Goal: Information Seeking & Learning: Learn about a topic

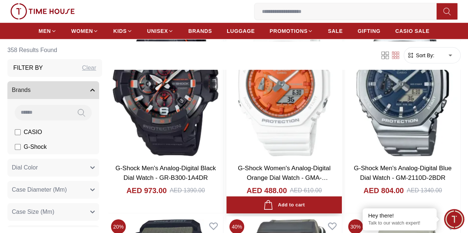
scroll to position [1109, 0]
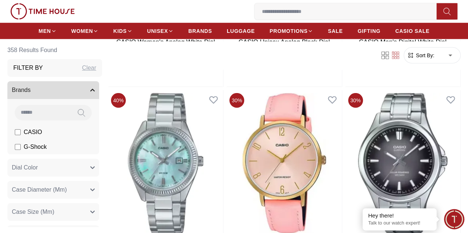
scroll to position [2477, 0]
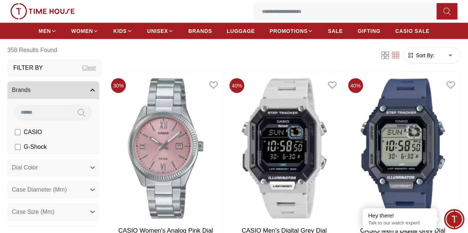
scroll to position [3734, 0]
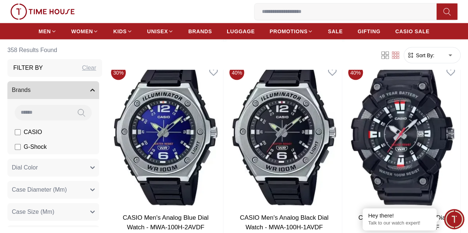
scroll to position [4990, 0]
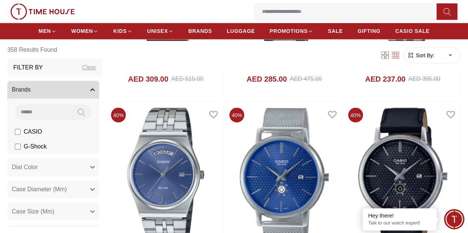
scroll to position [6395, 0]
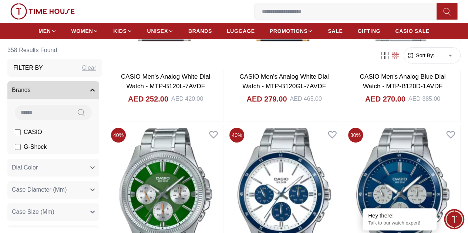
scroll to position [6876, 0]
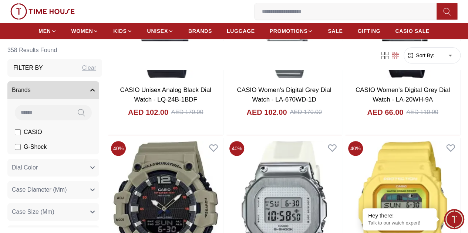
scroll to position [8539, 0]
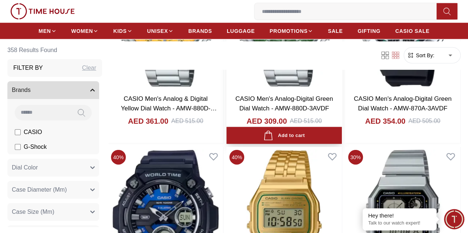
scroll to position [9463, 0]
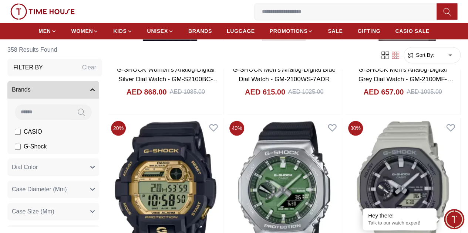
scroll to position [10388, 0]
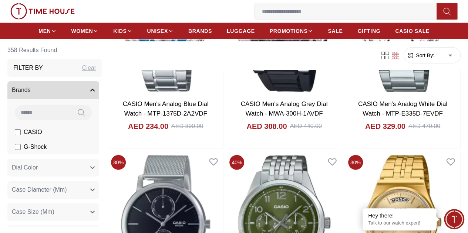
scroll to position [12273, 0]
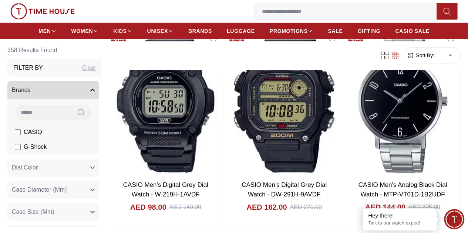
scroll to position [13751, 0]
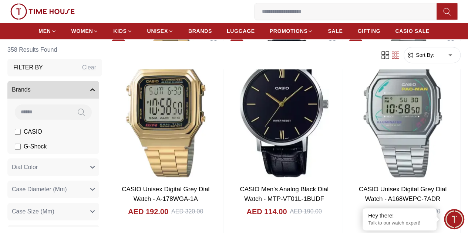
scroll to position [14343, 0]
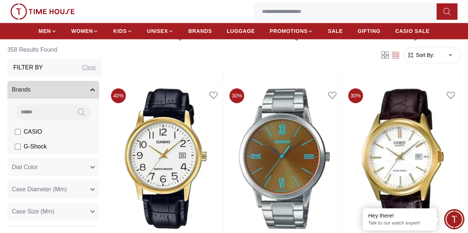
scroll to position [15969, 0]
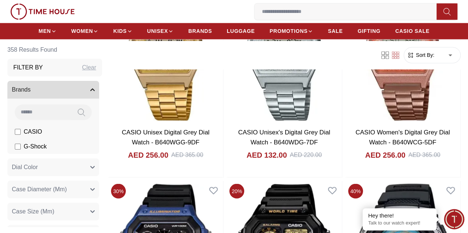
scroll to position [17485, 0]
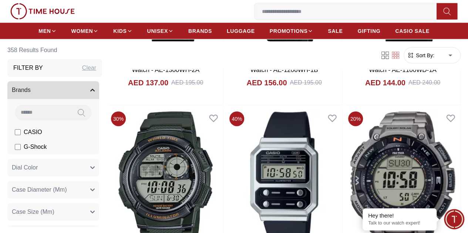
scroll to position [17707, 0]
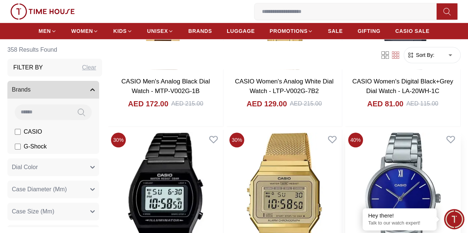
scroll to position [19903, 0]
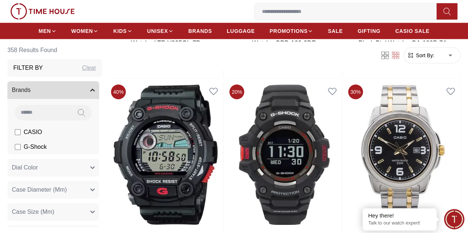
scroll to position [20738, 0]
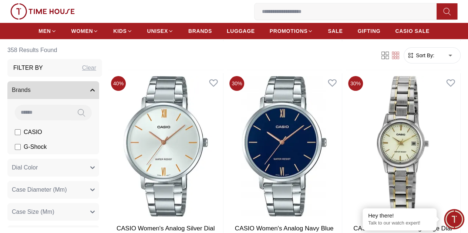
scroll to position [22291, 0]
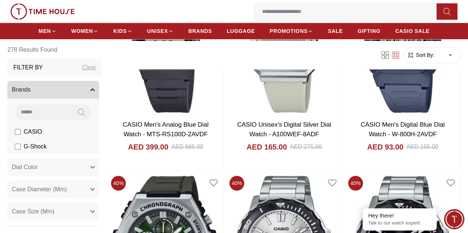
scroll to position [222, 0]
